Goal: Task Accomplishment & Management: Complete application form

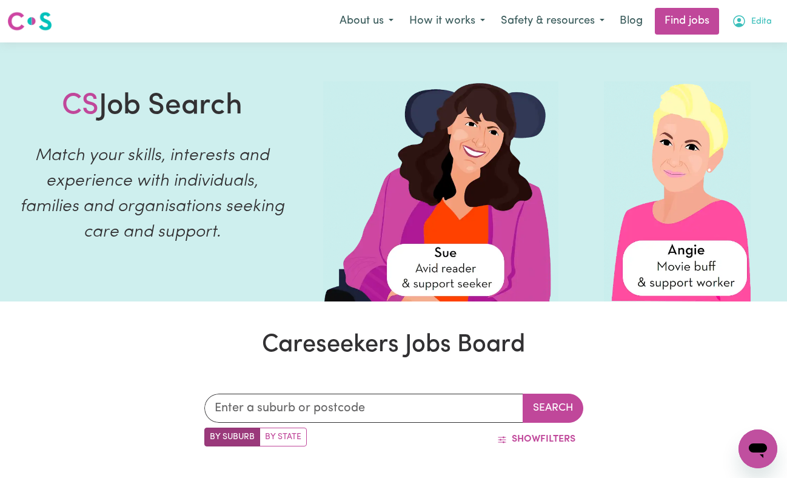
click at [765, 24] on span "Edita" at bounding box center [762, 21] width 21 height 13
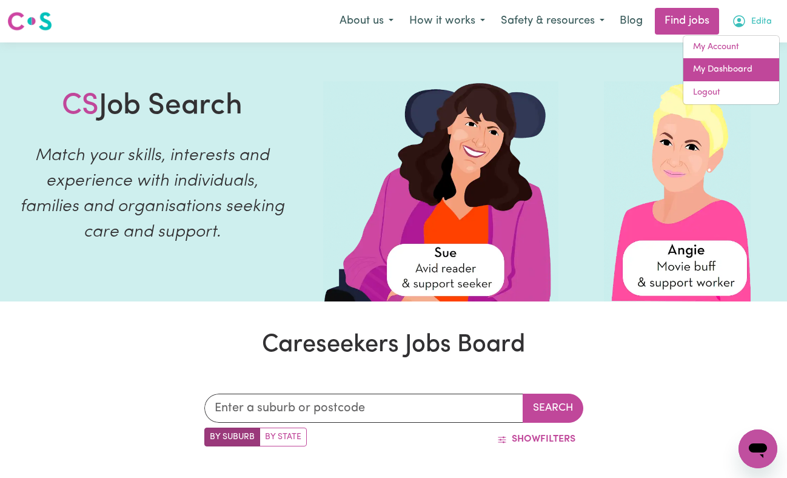
click at [718, 74] on link "My Dashboard" at bounding box center [732, 69] width 96 height 23
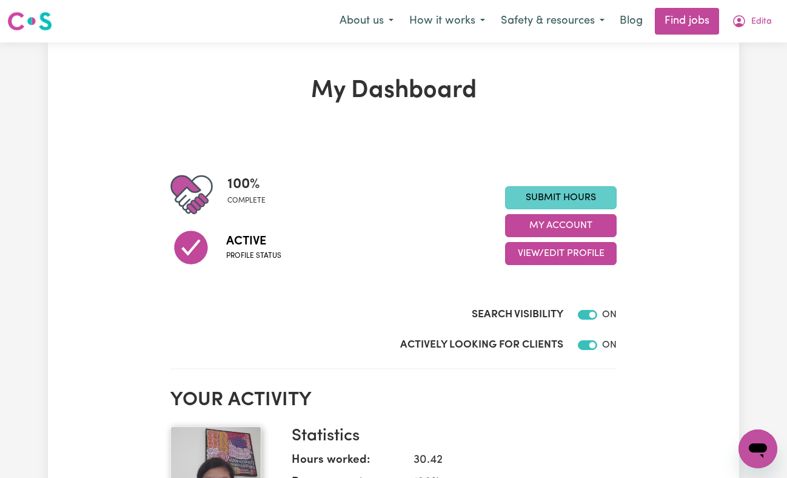
click at [605, 194] on link "Submit Hours" at bounding box center [561, 197] width 112 height 23
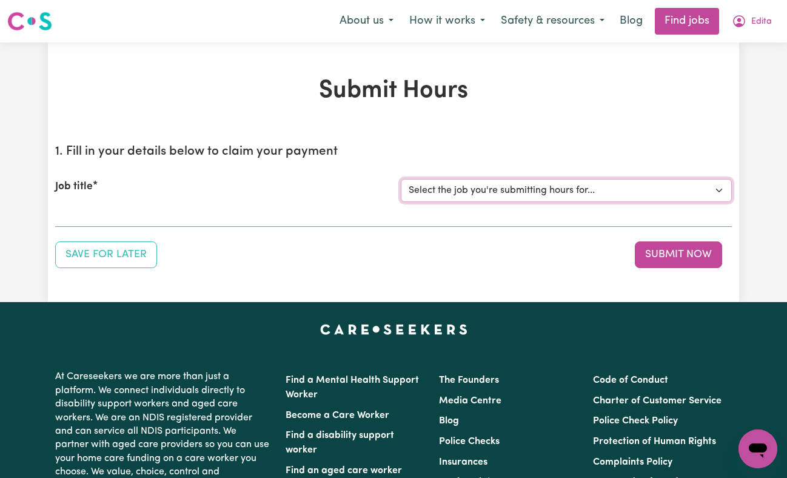
click at [721, 190] on select "Select the job you're submitting hours for... [Ava I Need Care] [DEMOGRAPHIC_DA…" at bounding box center [566, 190] width 331 height 23
select select "14873"
click at [401, 179] on select "Select the job you're submitting hours for... [Ava I Need Care] [DEMOGRAPHIC_DA…" at bounding box center [566, 190] width 331 height 23
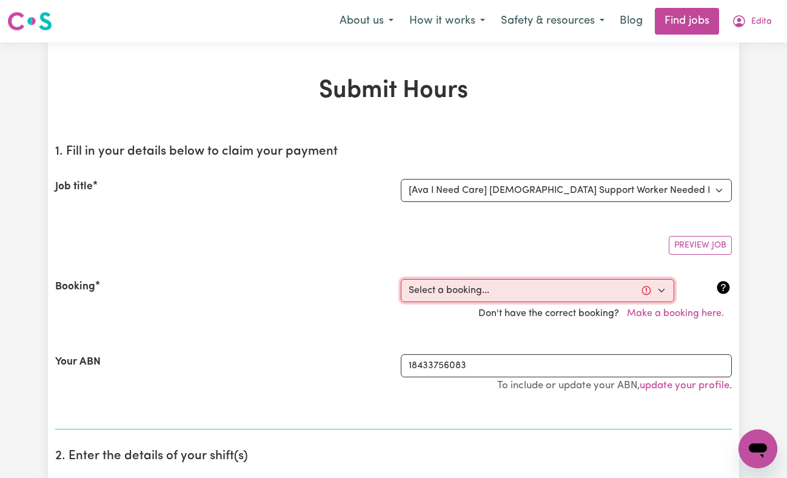
click at [660, 291] on select "Select a booking... [DATE] 12:30pm to 6:30pm (ONE-OFF) [GEOGRAPHIC_DATA][DATE] …" at bounding box center [538, 290] width 274 height 23
click at [648, 289] on select "Select a booking... [DATE] 12:30pm to 6:30pm (ONE-OFF) [GEOGRAPHIC_DATA][DATE] …" at bounding box center [538, 290] width 274 height 23
click at [665, 292] on select "Select a booking... [DATE] 12:30pm to 6:30pm (ONE-OFF) [GEOGRAPHIC_DATA][DATE] …" at bounding box center [538, 290] width 274 height 23
select select "357617"
click at [401, 279] on select "Select a booking... [DATE] 12:30pm to 6:30pm (ONE-OFF) [GEOGRAPHIC_DATA][DATE] …" at bounding box center [538, 290] width 274 height 23
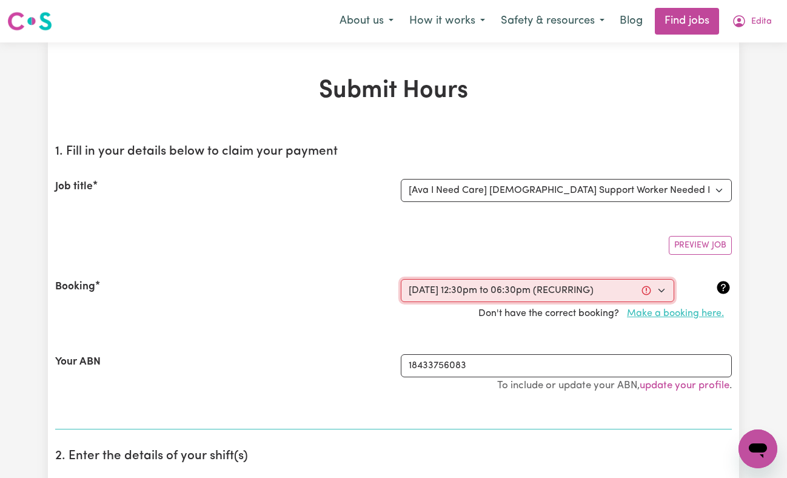
type input "[DATE]"
type input "26"
type input "8"
type input "2025"
type input "12:30"
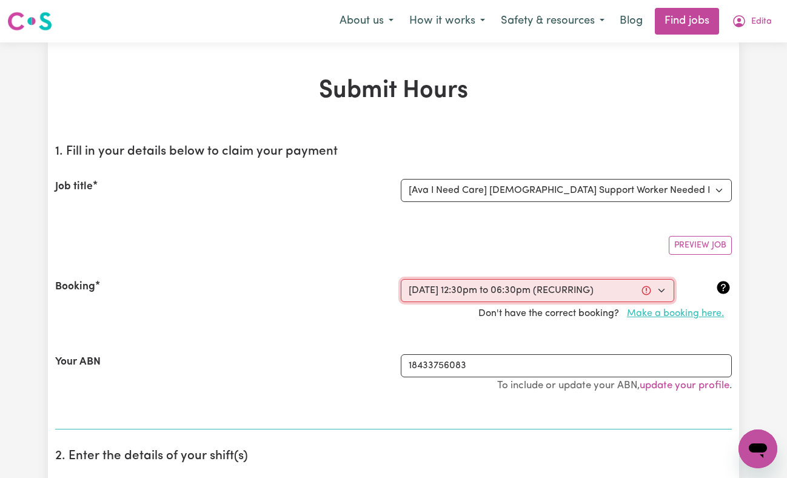
type input "12"
type input "30"
select select "pm"
type input "18:30"
type input "6"
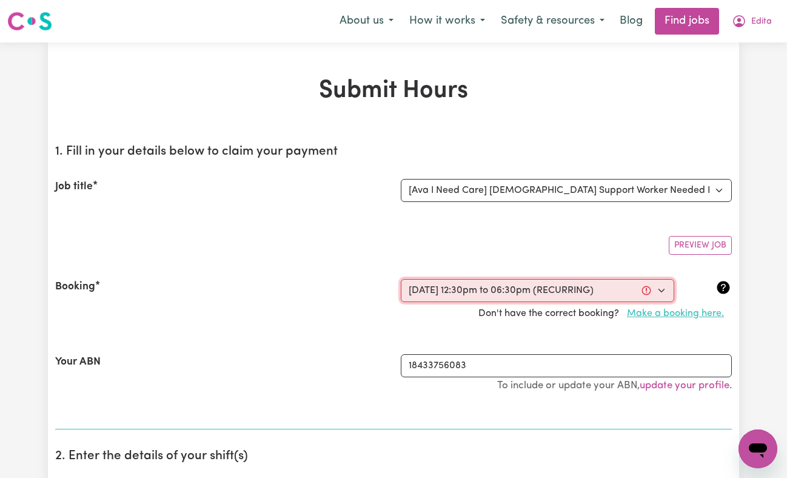
type input "30"
select select "pm"
select select "45-Weekday"
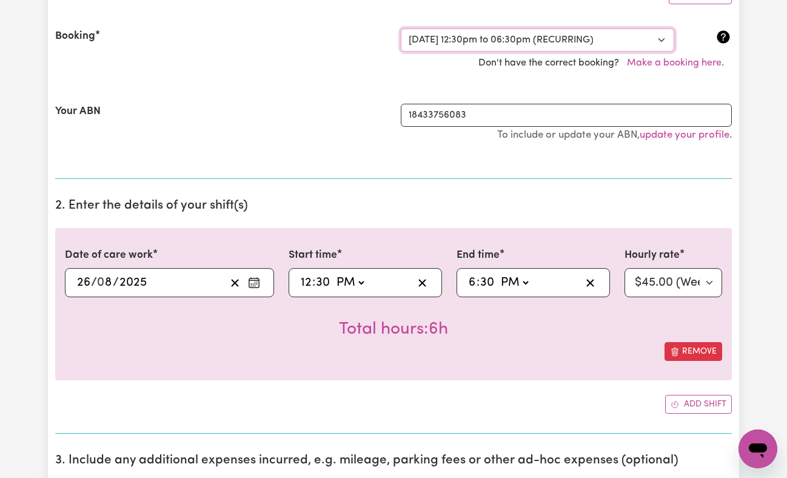
scroll to position [252, 0]
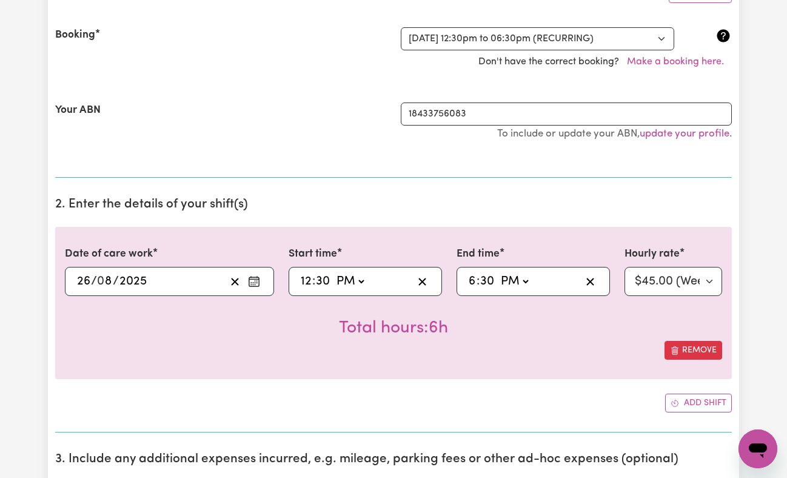
click at [191, 284] on div "[DATE] 26 / 0 8 / 2025" at bounding box center [150, 281] width 150 height 18
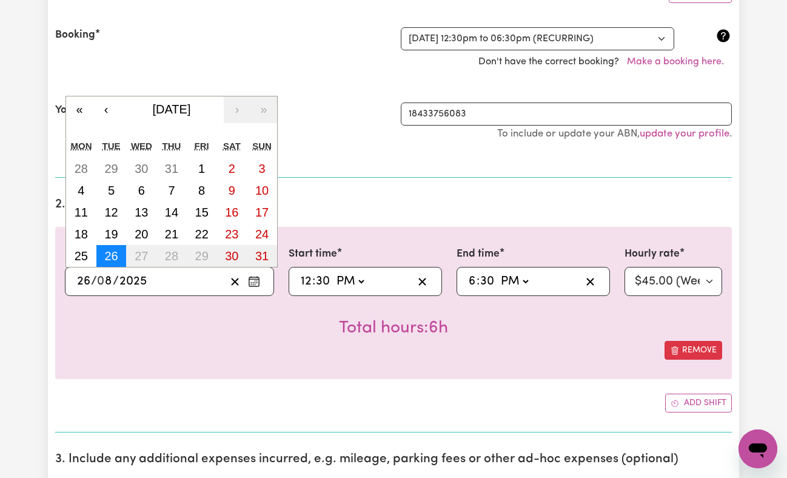
click at [112, 261] on abbr "26" at bounding box center [110, 255] width 13 height 13
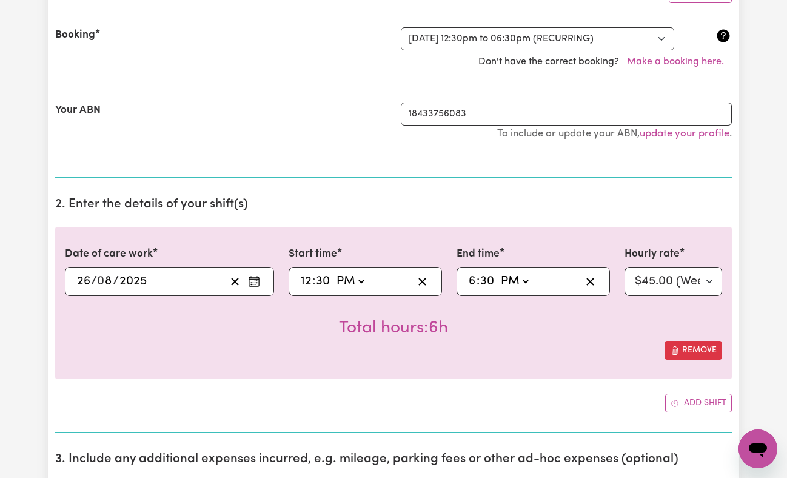
click at [360, 280] on select "AM PM" at bounding box center [350, 281] width 33 height 18
select select "am"
click at [334, 272] on select "AM PM" at bounding box center [350, 281] width 33 height 18
click at [305, 281] on input "12" at bounding box center [306, 281] width 12 height 18
type input "01:30"
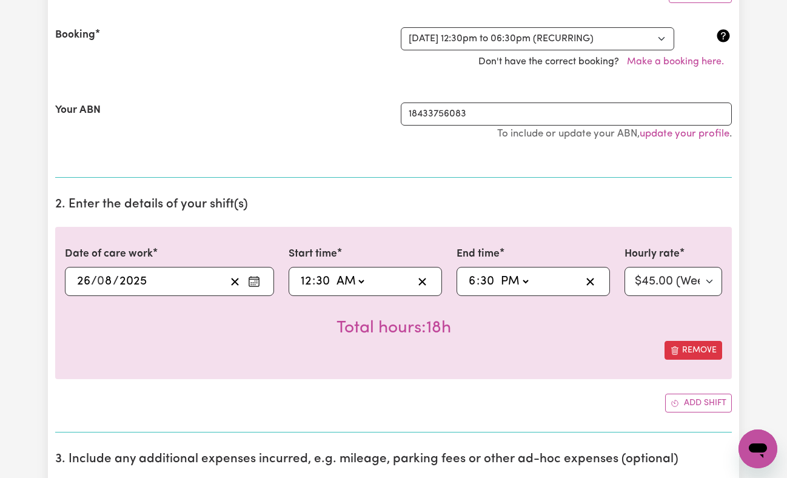
type input "1"
type input "11:30"
type input "11"
type input "11:00"
type input "0"
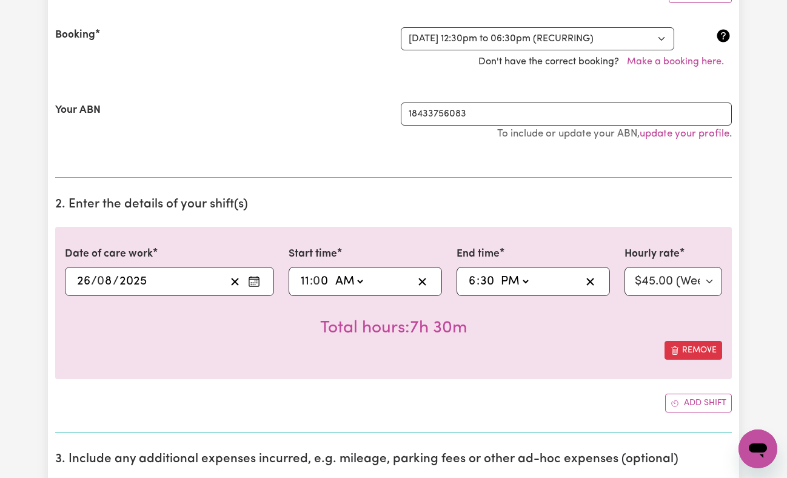
click at [553, 280] on div "18:30 6 : 30 AM PM" at bounding box center [524, 281] width 114 height 18
click at [523, 278] on select "AM PM" at bounding box center [514, 281] width 33 height 18
click at [498, 272] on select "AM PM" at bounding box center [514, 281] width 33 height 18
click at [488, 280] on input "30" at bounding box center [487, 281] width 15 height 18
click at [473, 281] on input "6" at bounding box center [472, 281] width 8 height 18
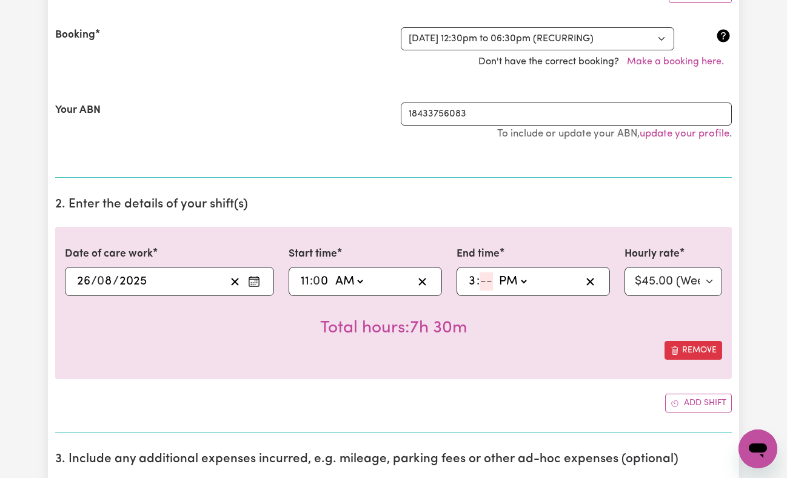
type input "3"
type input "15:00"
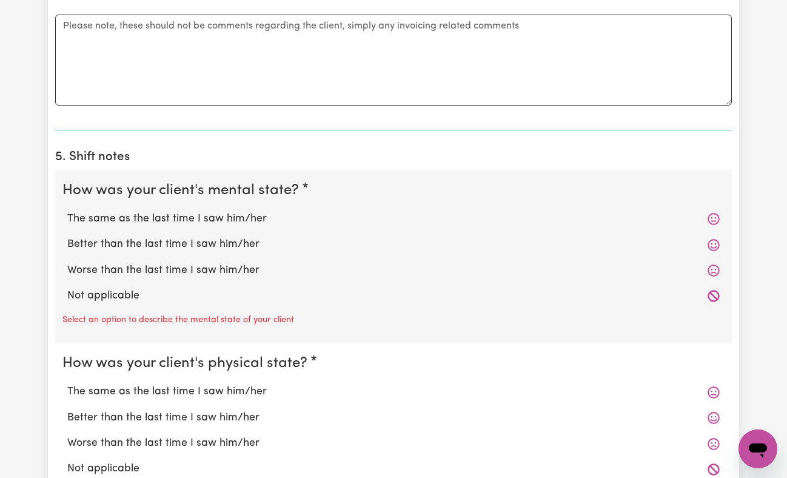
scroll to position [844, 0]
type input "00"
click at [714, 221] on icon at bounding box center [714, 219] width 12 height 12
click at [95, 221] on label "The same as the last time I saw him/her" at bounding box center [393, 218] width 653 height 16
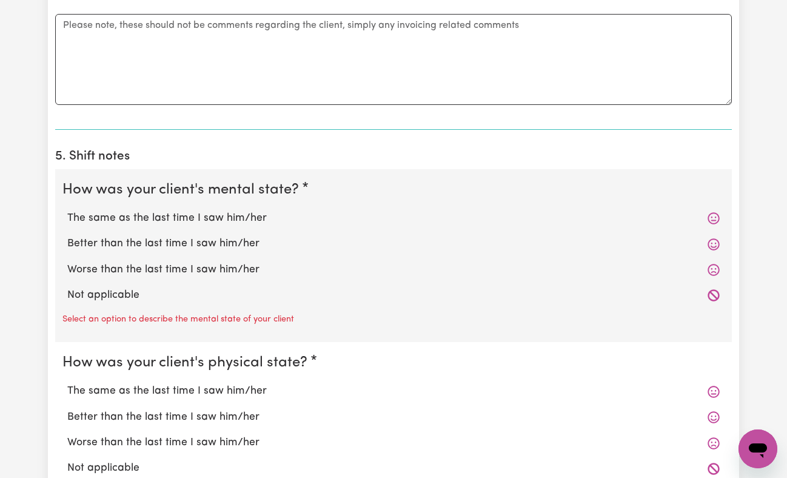
click at [67, 210] on input "The same as the last time I saw him/her" at bounding box center [67, 210] width 1 height 1
radio input "true"
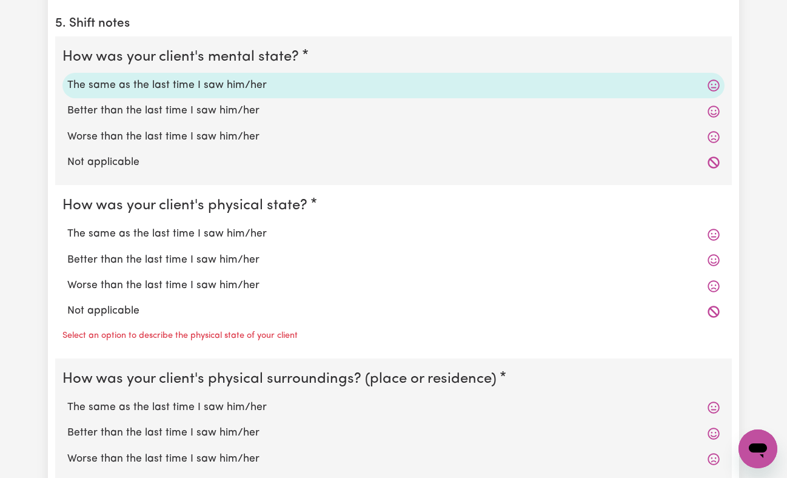
scroll to position [978, 0]
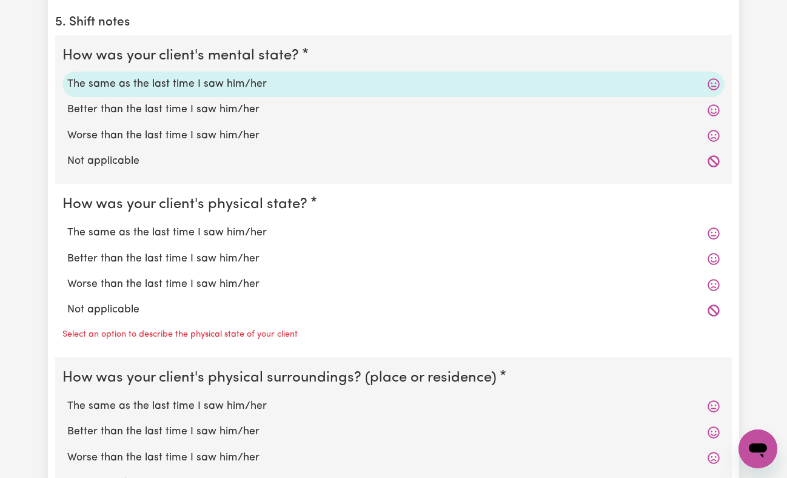
click at [252, 118] on label "Better than the last time I saw him/her" at bounding box center [393, 110] width 653 height 16
click at [67, 102] on input "Better than the last time I saw him/her" at bounding box center [67, 101] width 1 height 1
radio input "true"
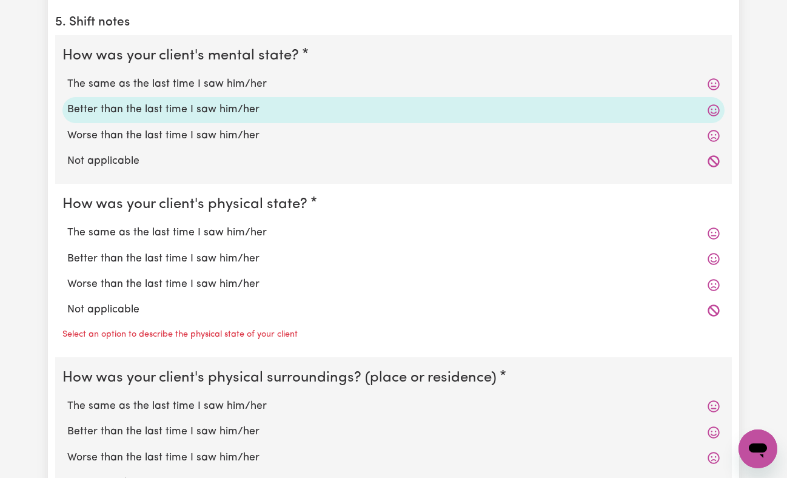
click at [255, 260] on label "Better than the last time I saw him/her" at bounding box center [393, 259] width 653 height 16
click at [67, 251] on input "Better than the last time I saw him/her" at bounding box center [67, 251] width 1 height 1
radio input "true"
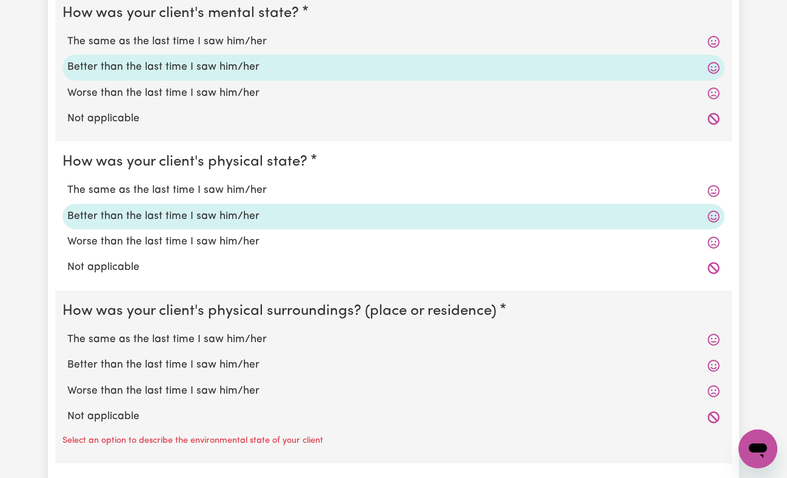
scroll to position [1122, 0]
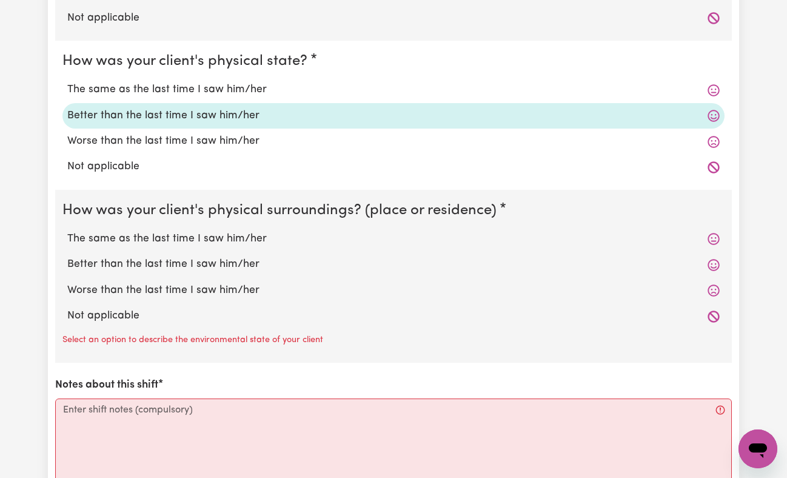
click at [254, 243] on label "The same as the last time I saw him/her" at bounding box center [393, 239] width 653 height 16
click at [67, 231] on input "The same as the last time I saw him/her" at bounding box center [67, 231] width 1 height 1
radio input "true"
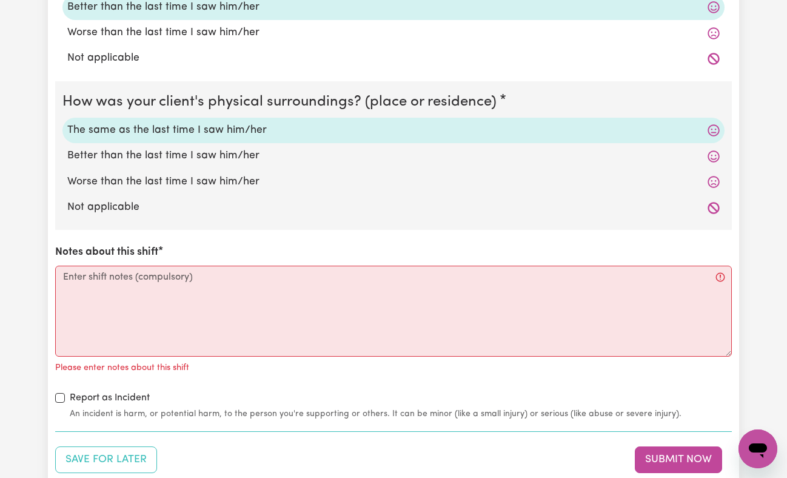
scroll to position [1237, 0]
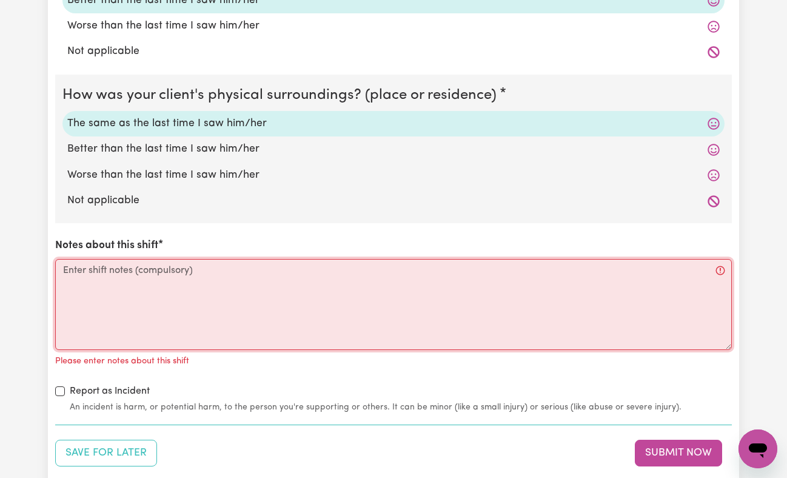
click at [474, 297] on textarea "Notes about this shift" at bounding box center [393, 304] width 677 height 91
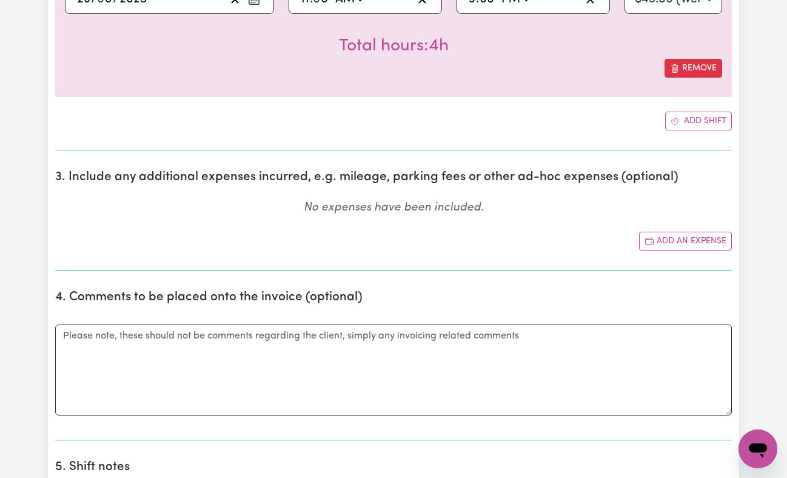
scroll to position [534, 0]
type textarea "Pick her up at 11 am she wanted to go to [GEOGRAPHIC_DATA] went to hike at [GEO…"
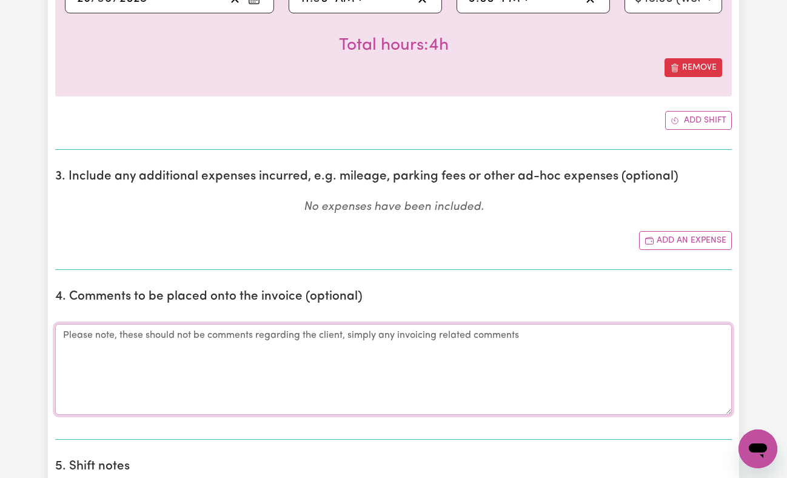
click at [249, 332] on textarea "Comments" at bounding box center [393, 369] width 677 height 91
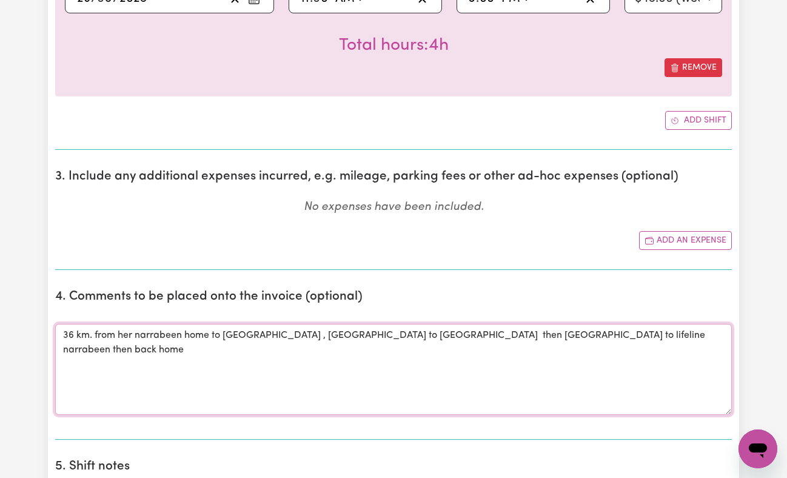
click at [64, 334] on textarea "36 km. from her narrabeen home to [GEOGRAPHIC_DATA] , [GEOGRAPHIC_DATA] to [GEO…" at bounding box center [393, 369] width 677 height 91
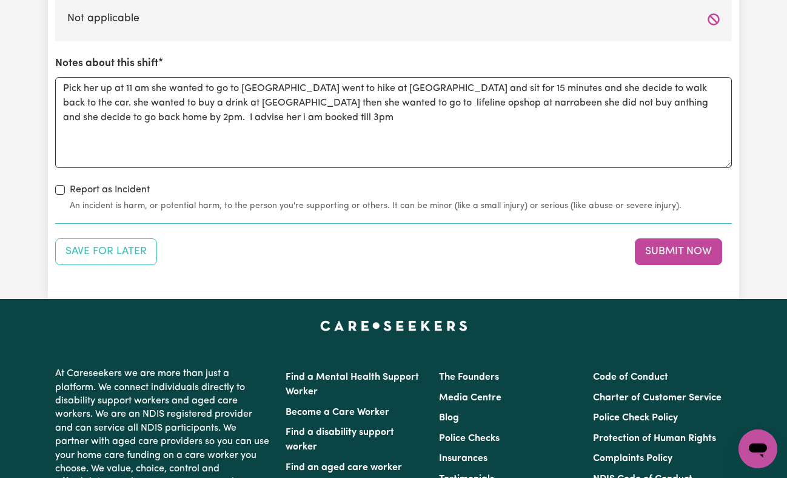
scroll to position [1420, 0]
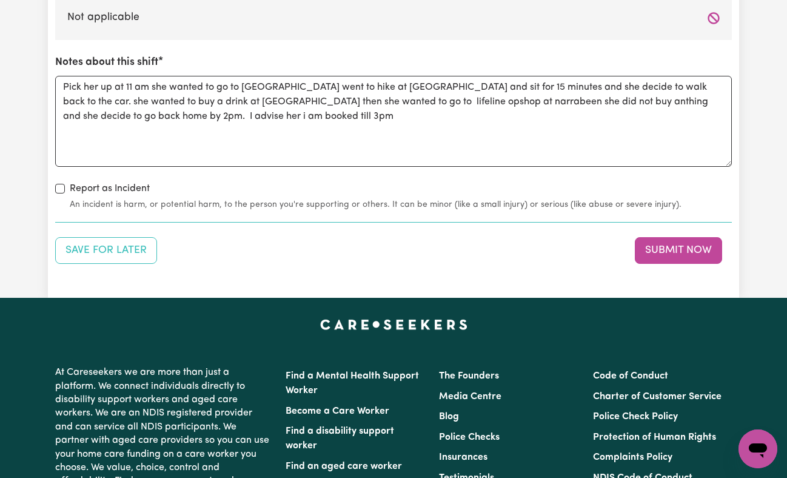
type textarea "total 36 km. from her narrabeen home to [GEOGRAPHIC_DATA] , [GEOGRAPHIC_DATA] t…"
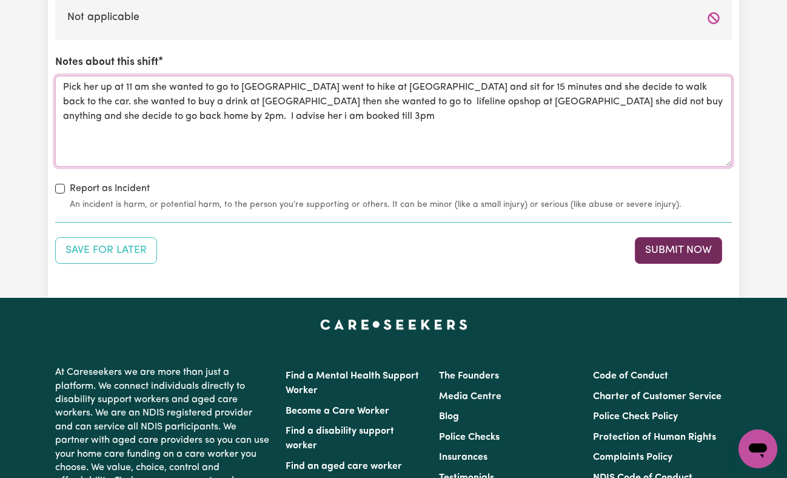
type textarea "Pick her up at 11 am she wanted to go to [GEOGRAPHIC_DATA] went to hike at [GEO…"
click at [668, 243] on button "Submit Now" at bounding box center [678, 250] width 87 height 27
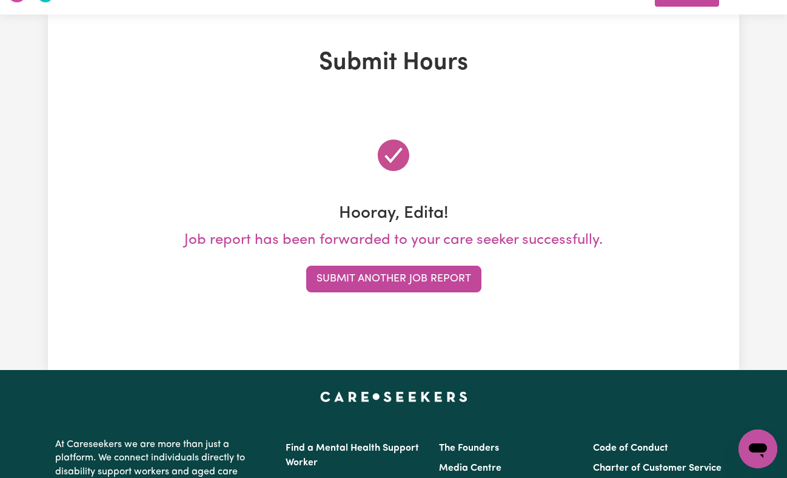
scroll to position [0, 0]
